Goal: Task Accomplishment & Management: Manage account settings

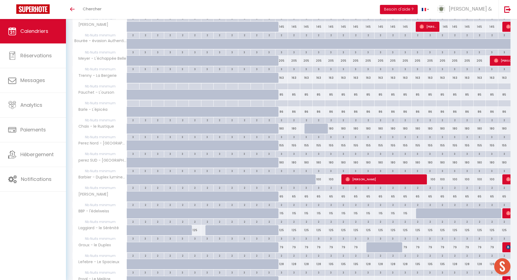
scroll to position [163, 0]
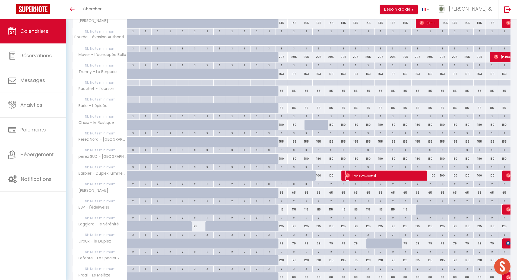
click at [388, 178] on span "[PERSON_NAME]" at bounding box center [384, 175] width 79 height 10
select select "OK"
select select "0"
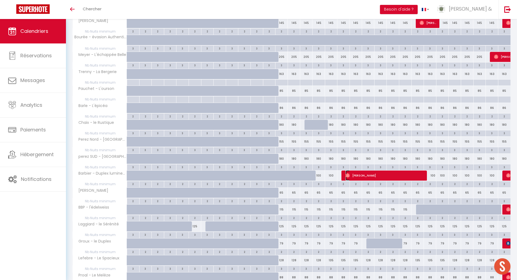
select select "1"
select select
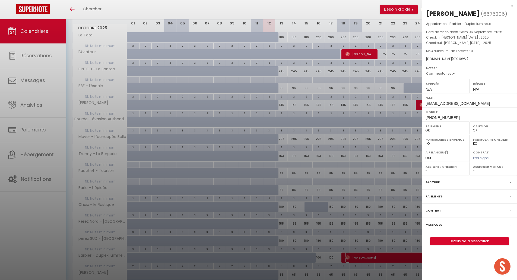
scroll to position [18, 0]
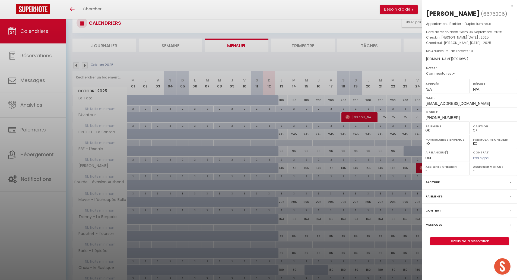
drag, startPoint x: 511, startPoint y: 5, endPoint x: 510, endPoint y: 8, distance: 3.2
click at [511, 7] on div "x" at bounding box center [467, 6] width 91 height 7
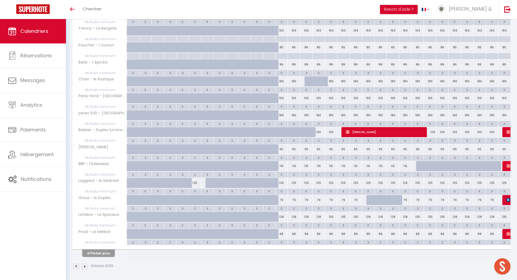
scroll to position [208, 0]
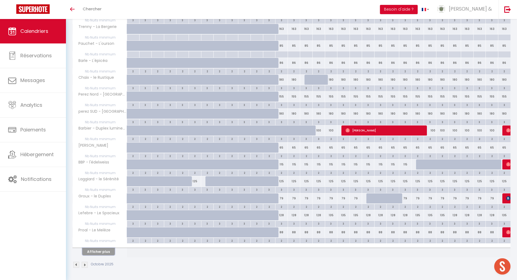
click at [111, 252] on button "Afficher plus" at bounding box center [98, 251] width 33 height 7
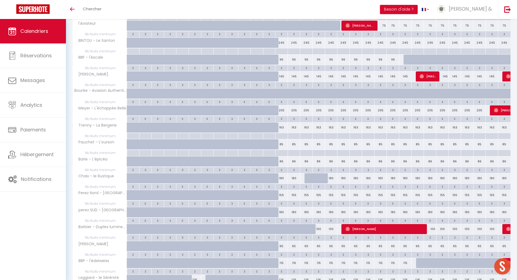
scroll to position [1, 0]
